Goal: Task Accomplishment & Management: Manage account settings

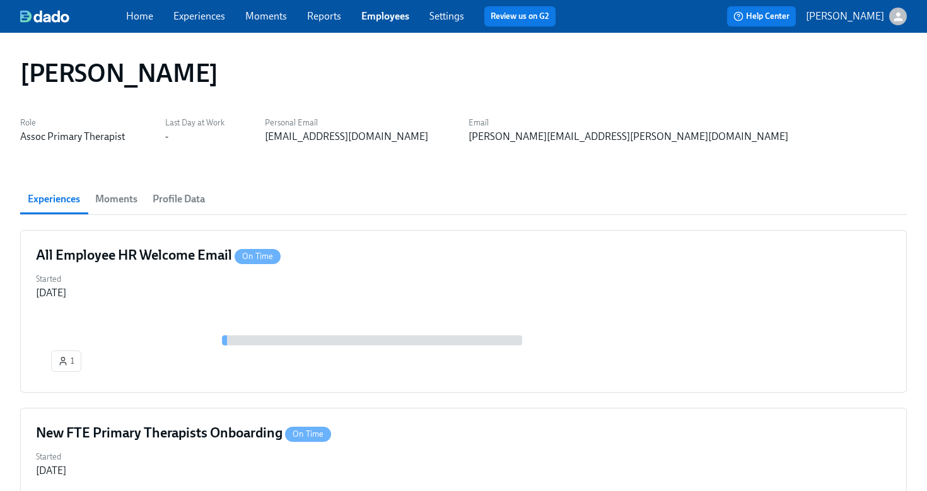
scroll to position [687, 0]
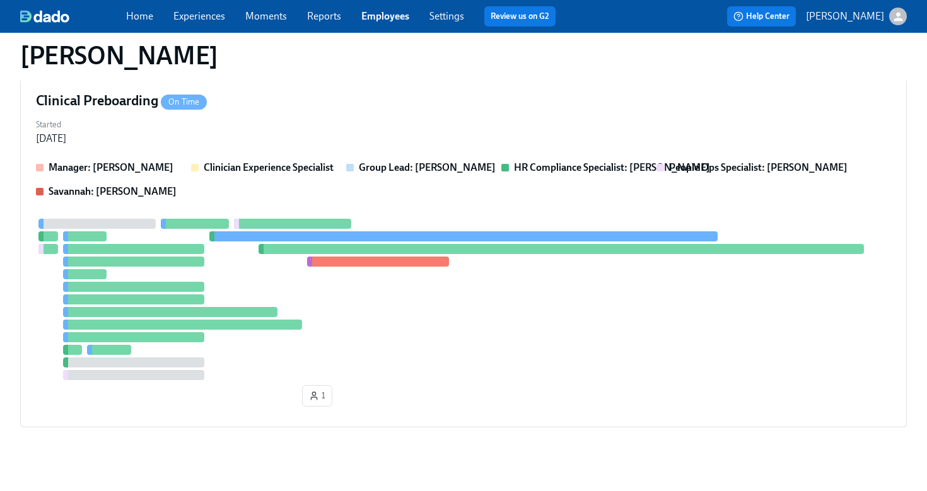
click at [395, 20] on link "Employees" at bounding box center [385, 16] width 48 height 12
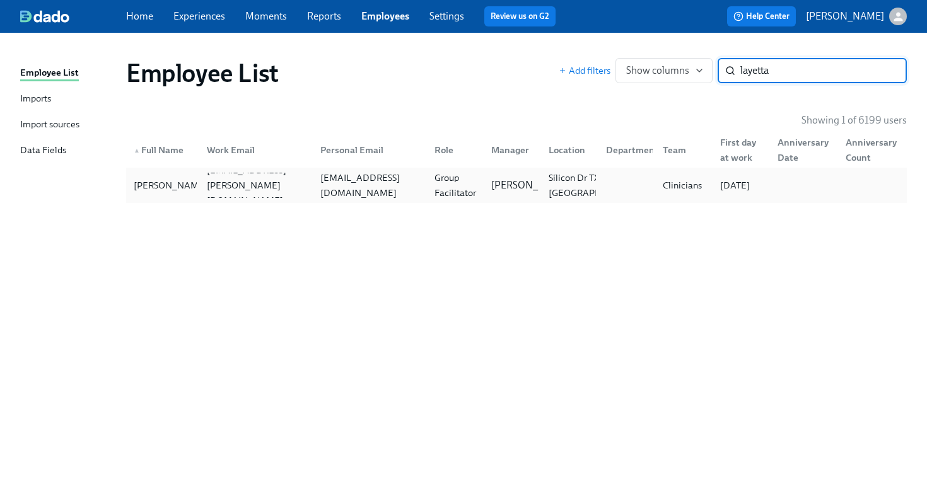
type input "layetta"
click at [357, 186] on div "[EMAIL_ADDRESS][DOMAIN_NAME]" at bounding box center [369, 185] width 109 height 30
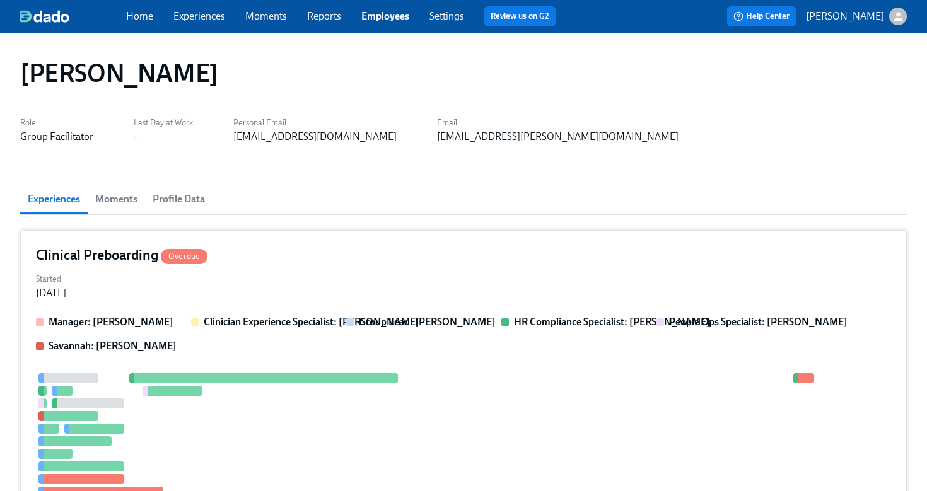
click at [520, 252] on div "Clinical Preboarding Overdue" at bounding box center [463, 255] width 855 height 19
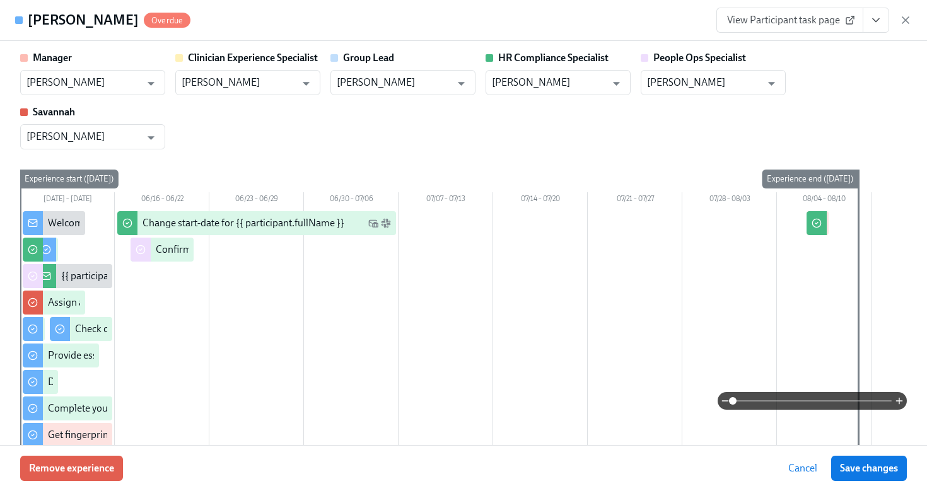
click at [873, 19] on icon "View task page" at bounding box center [876, 20] width 6 height 3
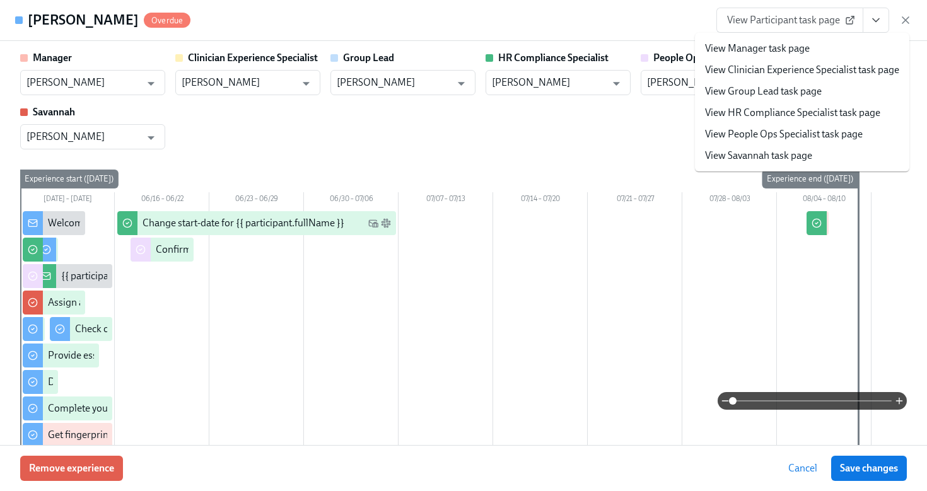
click at [834, 109] on link "View HR Compliance Specialist task page" at bounding box center [792, 113] width 175 height 14
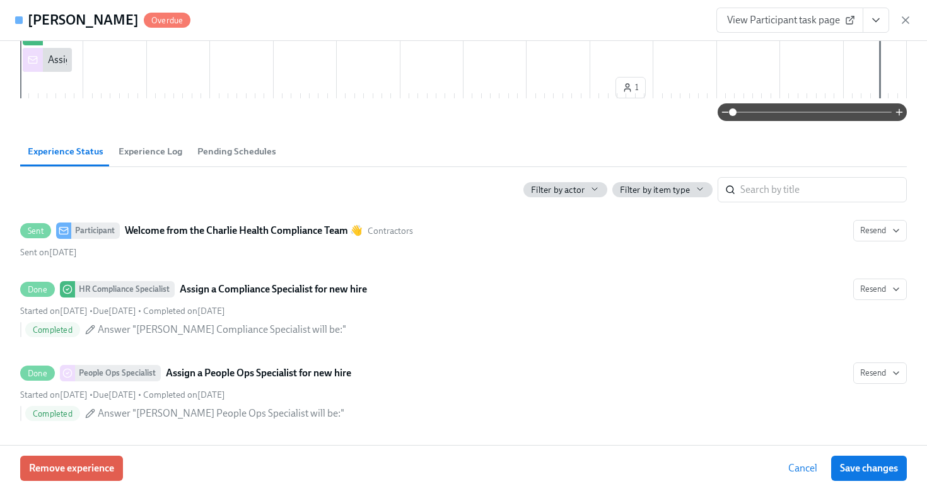
scroll to position [511, 0]
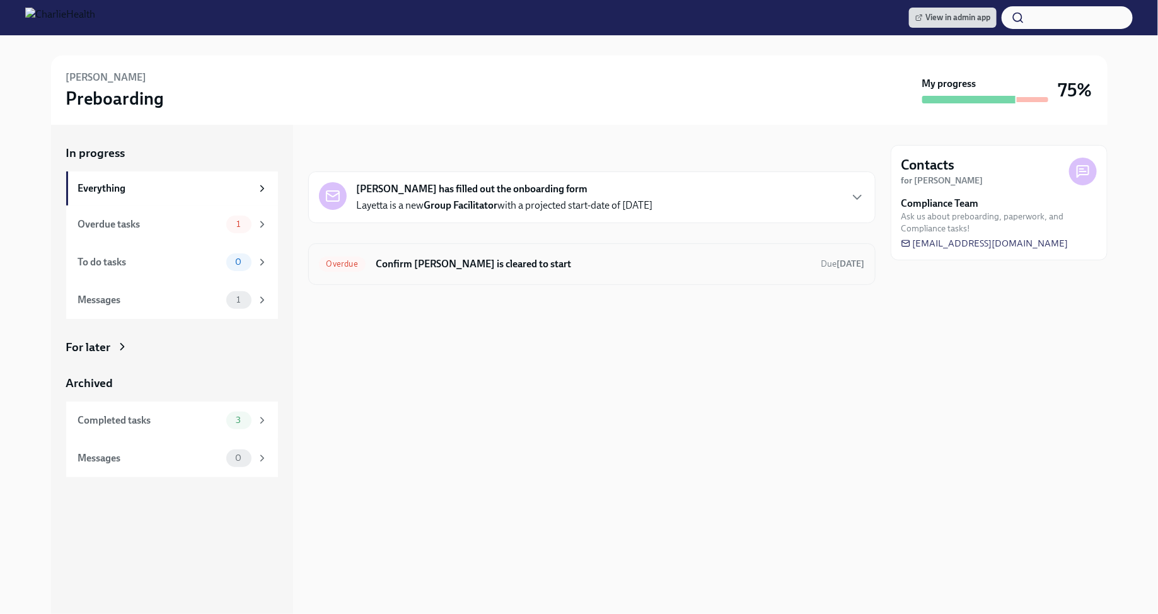
click at [619, 264] on h6 "Confirm [PERSON_NAME] is cleared to start" at bounding box center [594, 264] width 436 height 14
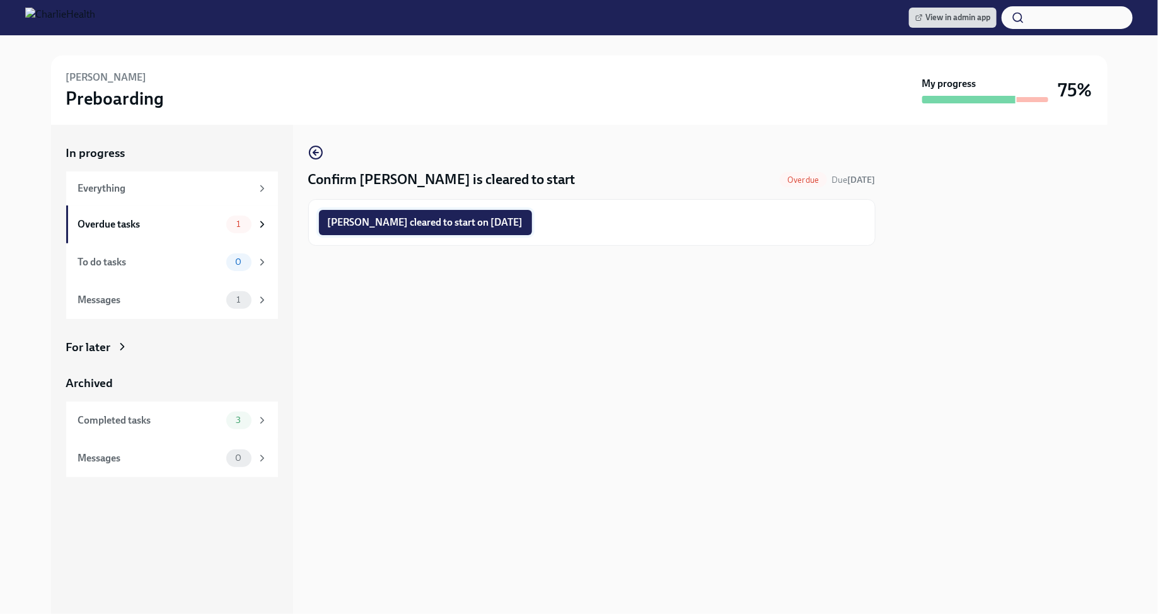
click at [523, 226] on span "Layetta Haynes cleared to start on 08/18/2025" at bounding box center [425, 222] width 195 height 13
